Goal: Task Accomplishment & Management: Manage account settings

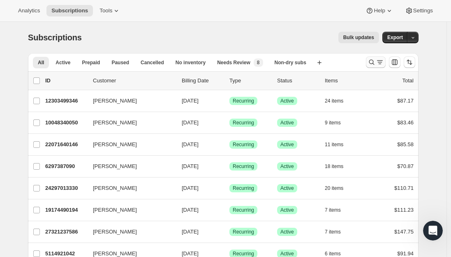
click at [375, 64] on icon "Search and filter results" at bounding box center [372, 62] width 8 height 8
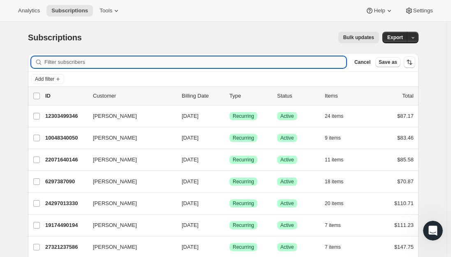
click at [128, 62] on input "Filter subscribers" at bounding box center [195, 62] width 302 height 12
paste input "ceciliag007.cg@gmail.com"
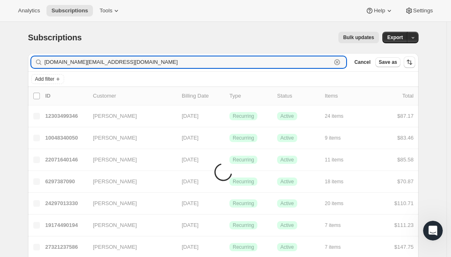
type input "ceciliag007.cg@gmail.com"
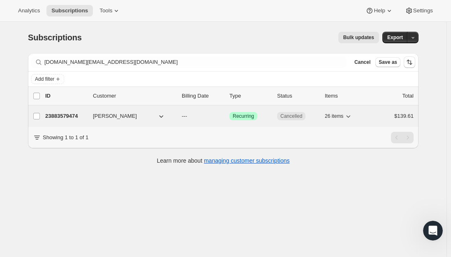
click at [60, 114] on p "23883579474" at bounding box center [65, 116] width 41 height 8
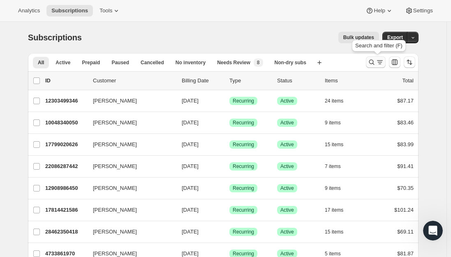
click at [379, 62] on icon "Search and filter results" at bounding box center [380, 62] width 8 height 8
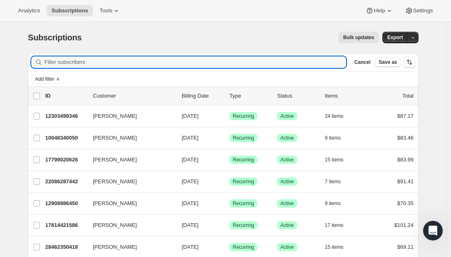
click at [132, 56] on div "Filter subscribers Cancel Save as" at bounding box center [223, 62] width 391 height 18
click at [127, 61] on input "Filter subscribers" at bounding box center [195, 62] width 302 height 12
paste input "[EMAIL_ADDRESS][DOMAIN_NAME]"
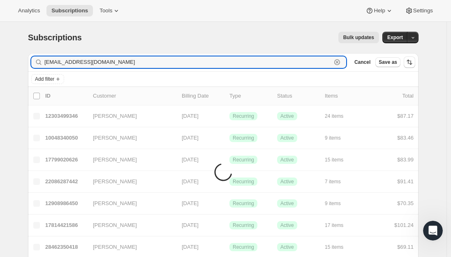
type input "[EMAIL_ADDRESS][DOMAIN_NAME]"
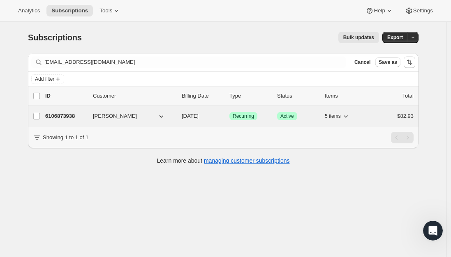
click at [52, 112] on p "6106873938" at bounding box center [65, 116] width 41 height 8
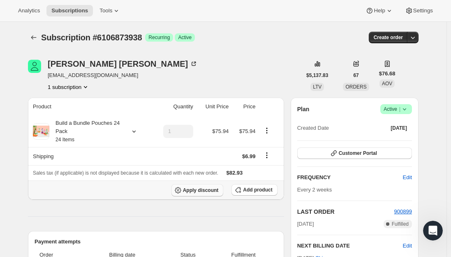
click at [211, 190] on span "Apply discount" at bounding box center [201, 190] width 36 height 7
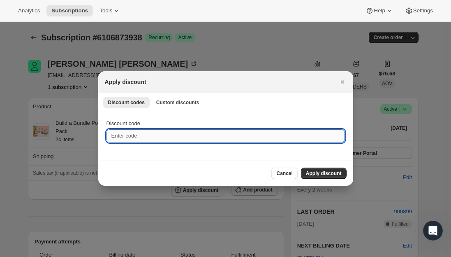
click at [148, 137] on input "Discount code" at bounding box center [225, 135] width 238 height 13
paste input "TWENTYFIVEFZ60Q3TQ"
type input "TWENTYFIVEFZ60Q3TQ"
click at [326, 170] on button "Apply discount" at bounding box center [324, 173] width 46 height 12
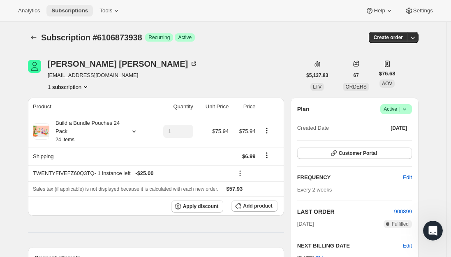
click at [58, 7] on span "Subscriptions" at bounding box center [69, 10] width 37 height 7
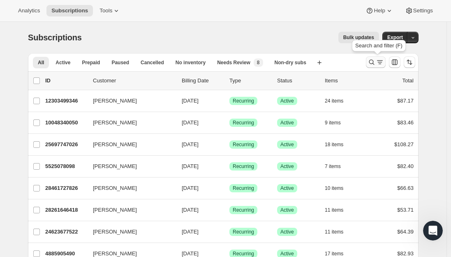
click at [379, 61] on icon "Search and filter results" at bounding box center [380, 62] width 8 height 8
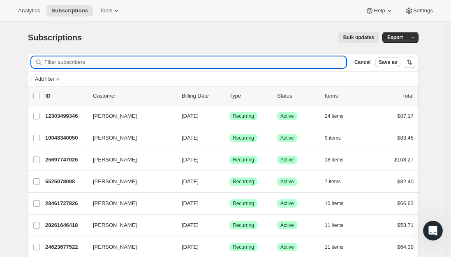
click at [136, 61] on input "Filter subscribers" at bounding box center [195, 62] width 302 height 12
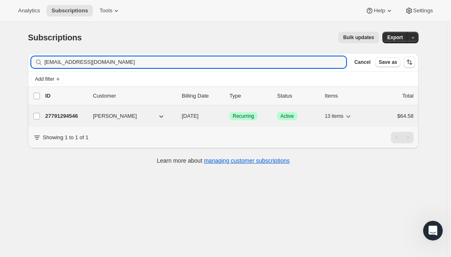
type input "[EMAIL_ADDRESS][DOMAIN_NAME]"
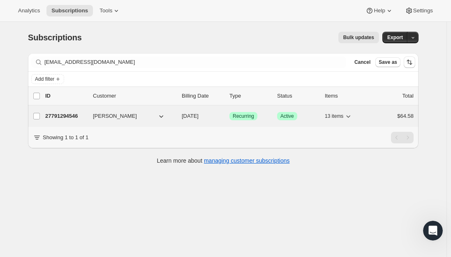
click at [75, 115] on p "27791294546" at bounding box center [65, 116] width 41 height 8
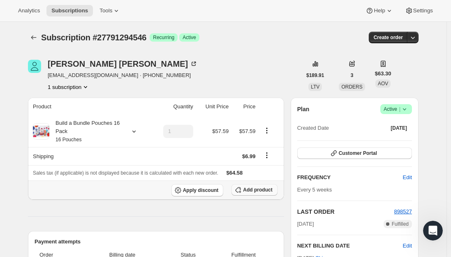
click at [249, 190] on span "Add product" at bounding box center [257, 189] width 29 height 7
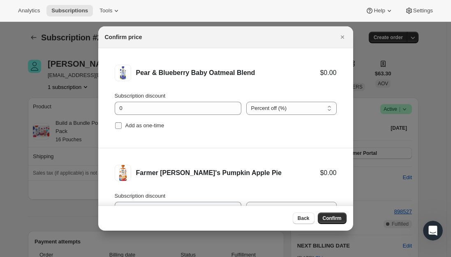
click at [120, 126] on input "Add as one-time" at bounding box center [118, 125] width 7 height 7
checkbox input "true"
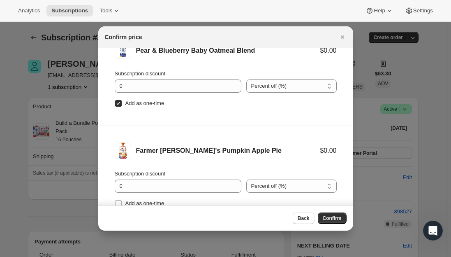
scroll to position [34, 0]
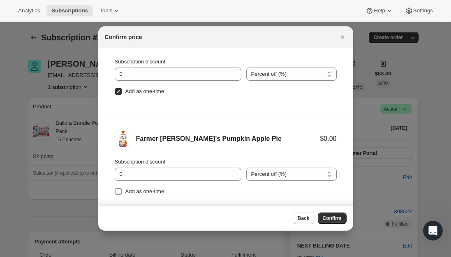
click at [118, 191] on input "Add as one-time" at bounding box center [118, 191] width 7 height 7
checkbox input "true"
click at [342, 219] on button "Confirm" at bounding box center [332, 218] width 29 height 12
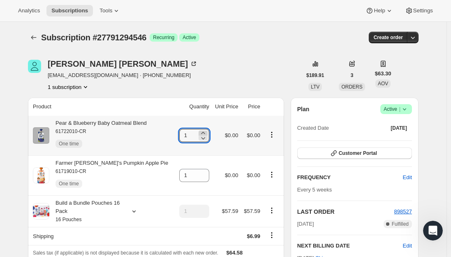
click at [200, 131] on icon at bounding box center [203, 133] width 8 height 8
type input "2"
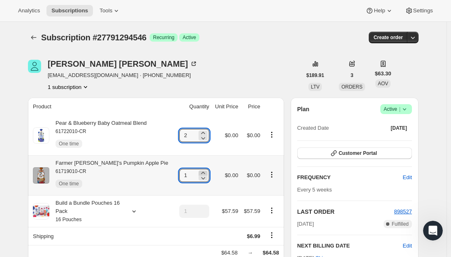
click at [199, 171] on icon at bounding box center [203, 173] width 8 height 8
type input "2"
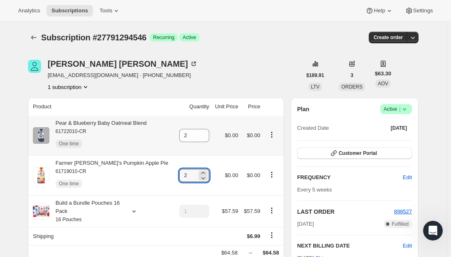
click at [137, 123] on div "Pear & Blueberry Baby Oatmeal Blend 61722010-CR One time" at bounding box center [97, 135] width 97 height 33
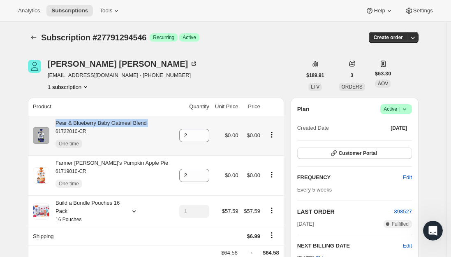
click at [137, 123] on div "Pear & Blueberry Baby Oatmeal Blend 61722010-CR One time" at bounding box center [97, 135] width 97 height 33
copy div "Pear & Blueberry Baby Oatmeal Blend"
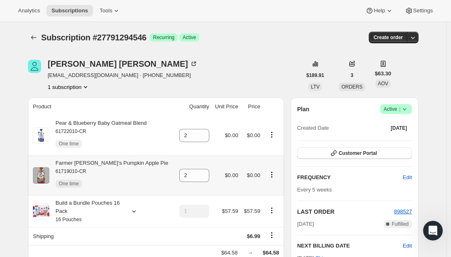
click at [128, 164] on div "Farmer [PERSON_NAME]'s Pumpkin Apple Pie 61719010-CR One time" at bounding box center [108, 175] width 119 height 33
copy div "Farmer [PERSON_NAME]'s Pumpkin Apple Pie"
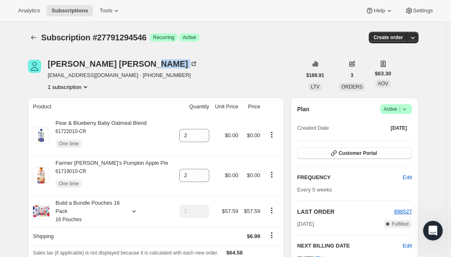
click at [176, 67] on div "[PERSON_NAME] [EMAIL_ADDRESS][DOMAIN_NAME] · [PHONE_NUMBER] 1 subscription" at bounding box center [164, 75] width 273 height 31
drag, startPoint x: 11, startPoint y: 99, endPoint x: 18, endPoint y: 69, distance: 30.7
click at [78, 11] on span "Subscriptions" at bounding box center [69, 10] width 37 height 7
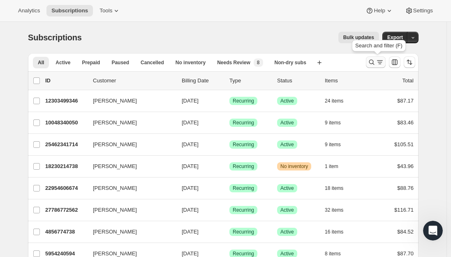
click at [376, 61] on icon "Search and filter results" at bounding box center [372, 62] width 8 height 8
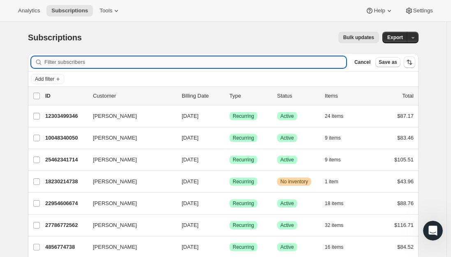
click at [141, 64] on input "Filter subscribers" at bounding box center [195, 62] width 302 height 12
paste input "[EMAIL_ADDRESS][DOMAIN_NAME]"
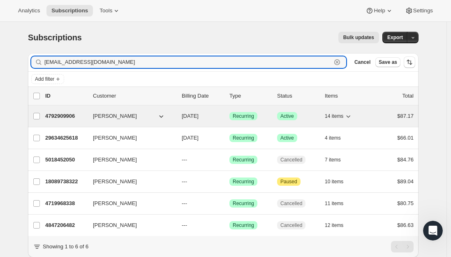
type input "[EMAIL_ADDRESS][DOMAIN_NAME]"
click at [59, 116] on p "4792909906" at bounding box center [65, 116] width 41 height 8
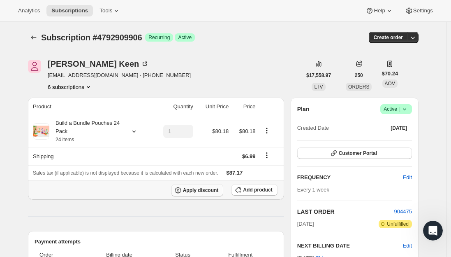
click at [194, 189] on span "Apply discount" at bounding box center [201, 190] width 36 height 7
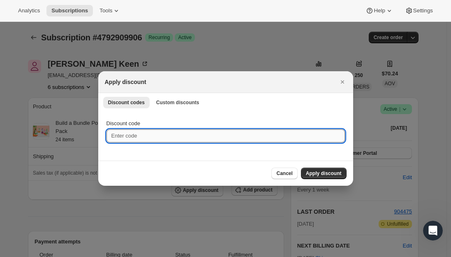
click at [126, 130] on input "Discount code" at bounding box center [225, 135] width 238 height 13
paste input "TWENTYFIVEG6ZH8EZN"
type input "TWENTYFIVEG6ZH8EZN"
click at [324, 174] on span "Apply discount" at bounding box center [324, 173] width 36 height 7
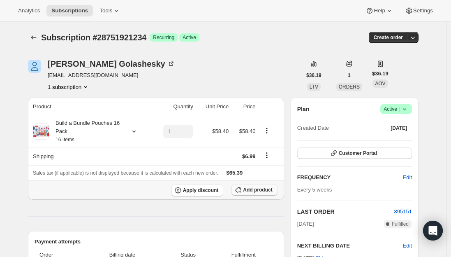
click at [252, 192] on span "Add product" at bounding box center [257, 189] width 29 height 7
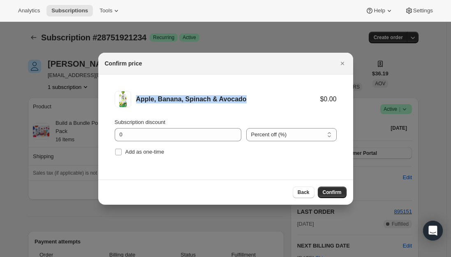
drag, startPoint x: 245, startPoint y: 100, endPoint x: 138, endPoint y: 105, distance: 107.9
click at [138, 105] on div "Apple, Banana, Spinach & Avocado $0.00" at bounding box center [226, 99] width 222 height 16
copy div "Apple, Banana, Spinach & Avocado"
click at [118, 151] on input "Add as one-time" at bounding box center [118, 151] width 7 height 7
checkbox input "true"
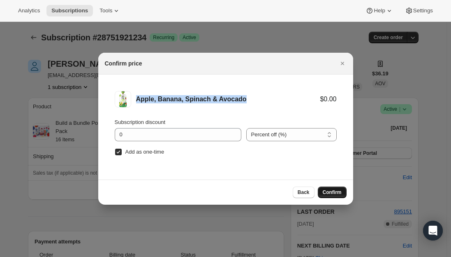
click at [337, 189] on span "Confirm" at bounding box center [332, 192] width 19 height 7
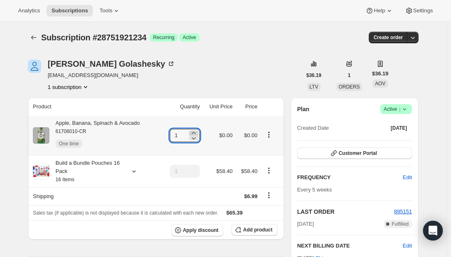
click at [197, 132] on icon at bounding box center [194, 133] width 8 height 8
type input "4"
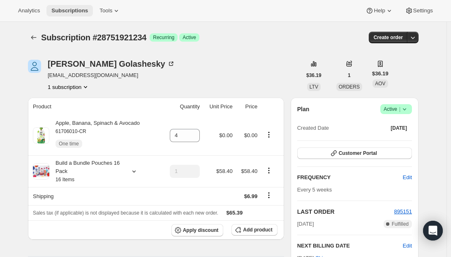
click at [59, 11] on span "Subscriptions" at bounding box center [69, 10] width 37 height 7
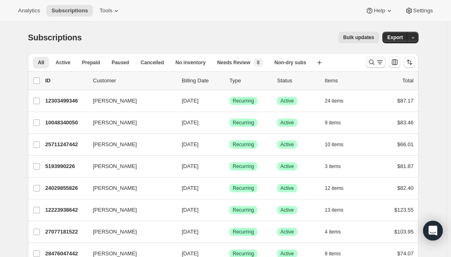
click at [375, 64] on icon "Search and filter results" at bounding box center [371, 62] width 5 height 5
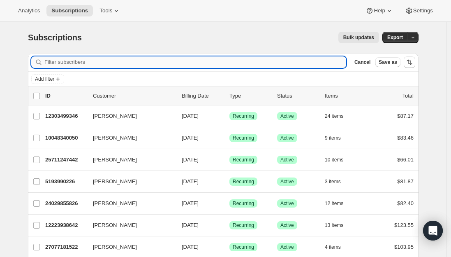
click at [184, 64] on input "Filter subscribers" at bounding box center [195, 62] width 302 height 12
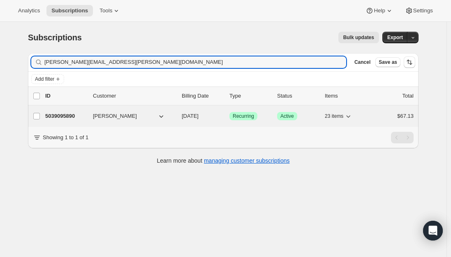
type input "bonnie.colvin@gmail.com"
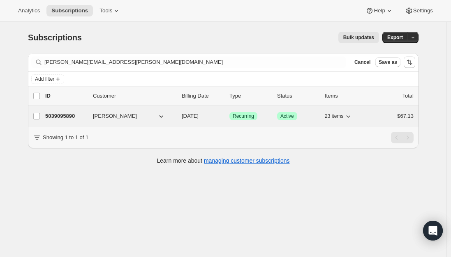
click at [65, 113] on p "5039095890" at bounding box center [65, 116] width 41 height 8
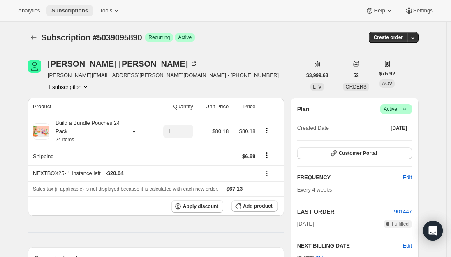
click at [60, 12] on span "Subscriptions" at bounding box center [69, 10] width 37 height 7
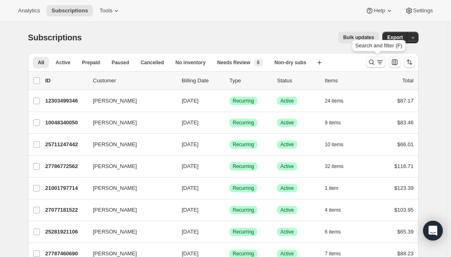
click at [373, 62] on icon "Search and filter results" at bounding box center [372, 62] width 8 height 8
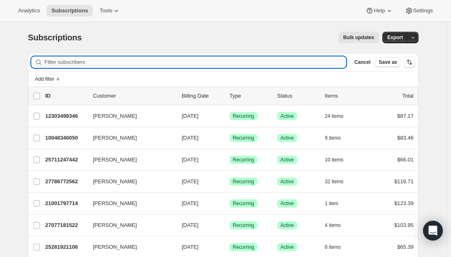
click at [84, 61] on input "Filter subscribers" at bounding box center [195, 62] width 302 height 12
paste input "jjpuckett@gmail.com"
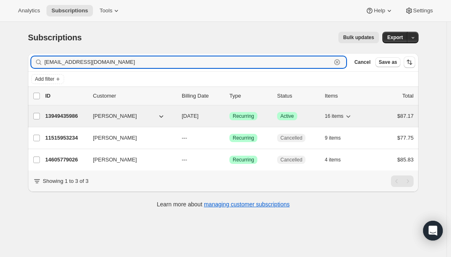
type input "jjpuckett@gmail.com"
click at [68, 114] on p "13949435986" at bounding box center [65, 116] width 41 height 8
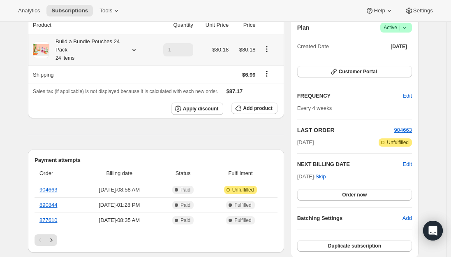
scroll to position [82, 0]
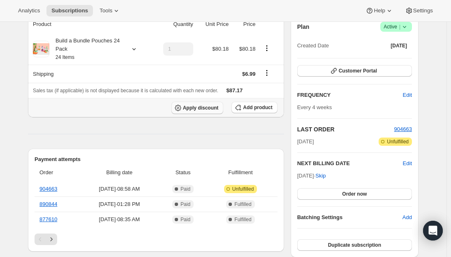
click at [197, 111] on button "Apply discount" at bounding box center [197, 108] width 52 height 12
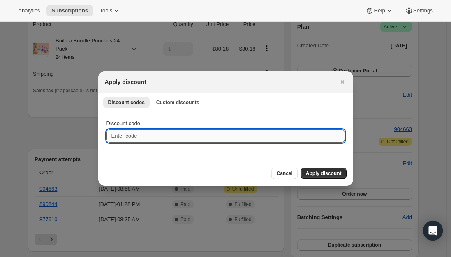
click at [152, 131] on input "Discount code" at bounding box center [225, 135] width 238 height 13
paste input "TWENTYFIVETB3KNE95"
type input "TWENTYFIVETB3KNE95"
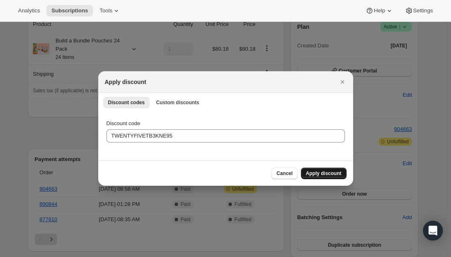
click at [333, 170] on span "Apply discount" at bounding box center [324, 173] width 36 height 7
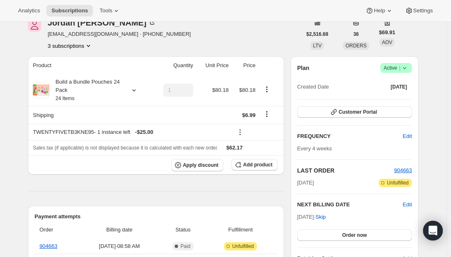
scroll to position [0, 0]
